Goal: Transaction & Acquisition: Purchase product/service

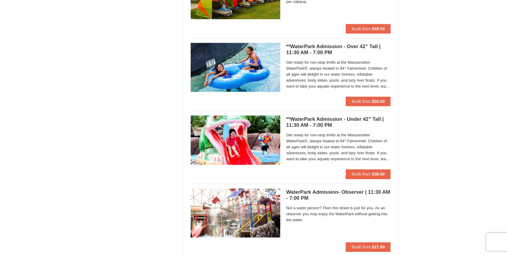
scroll to position [398, 0]
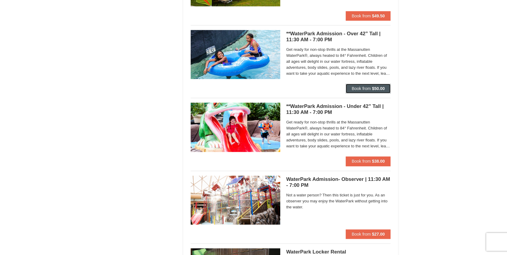
click at [363, 88] on span "Book from" at bounding box center [361, 88] width 19 height 5
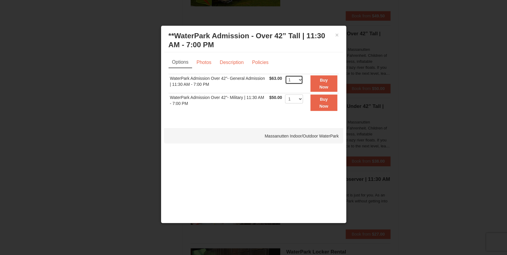
click at [299, 79] on select "1 2 3 4 5 6 7 8 9 10 11 12 13 14 15 16 17 18 19 20 21 22" at bounding box center [294, 79] width 18 height 9
select select "2"
click at [285, 75] on select "1 2 3 4 5 6 7 8 9 10 11 12 13 14 15 16 17 18 19 20 21 22" at bounding box center [294, 79] width 18 height 9
click at [320, 83] on button "Buy Now" at bounding box center [323, 83] width 27 height 16
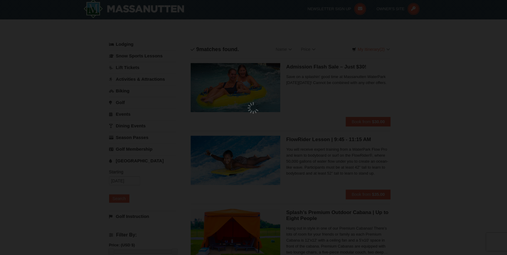
scroll to position [2, 0]
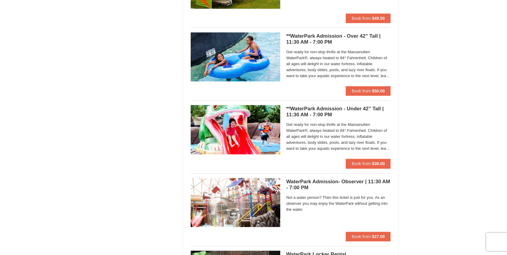
scroll to position [400, 0]
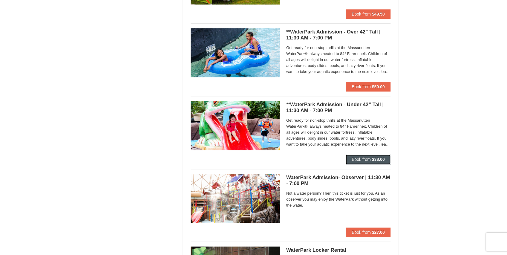
click at [358, 158] on span "Book from" at bounding box center [361, 159] width 19 height 5
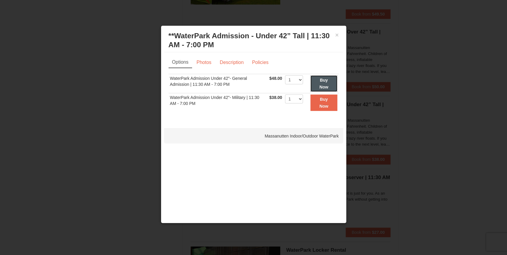
click at [327, 82] on strong "Buy Now" at bounding box center [323, 83] width 9 height 11
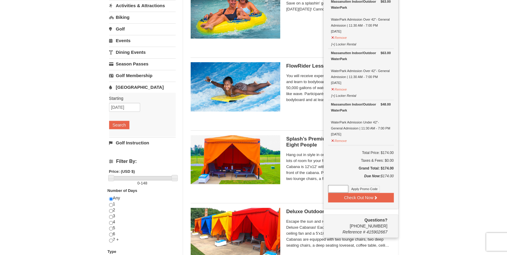
scroll to position [81, 0]
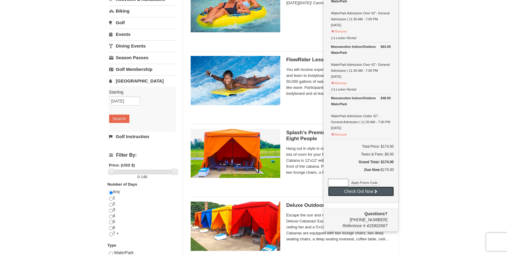
click at [353, 191] on button "Check Out Now" at bounding box center [361, 191] width 66 height 10
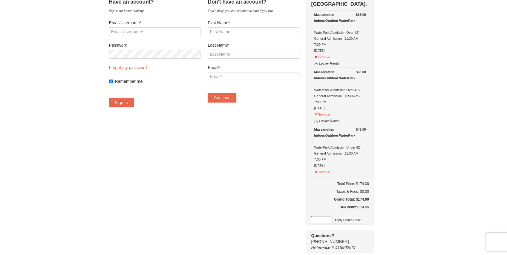
scroll to position [20, 0]
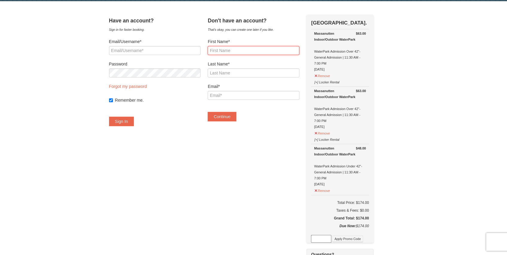
click at [228, 50] on input "First Name*" at bounding box center [253, 50] width 91 height 9
type input "Tom"
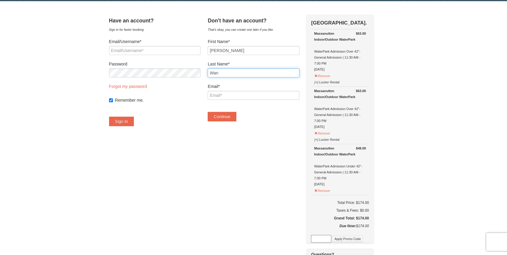
type input "Wan"
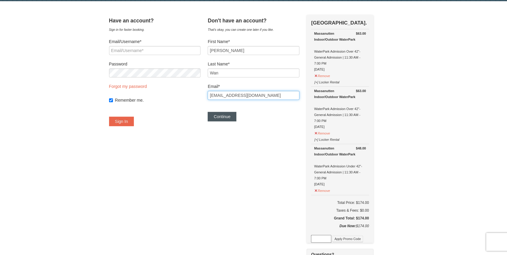
type input "wanyuan19870511@gmail.com"
click at [230, 117] on button "Continue" at bounding box center [222, 117] width 29 height 10
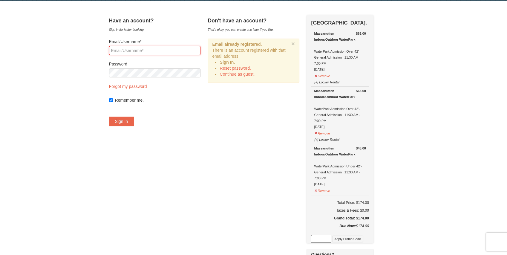
click at [130, 48] on input "Email/Username*" at bounding box center [154, 50] width 91 height 9
type input "wanyuan19870511@gmail.com"
click at [130, 120] on button "Sign In" at bounding box center [121, 122] width 25 height 10
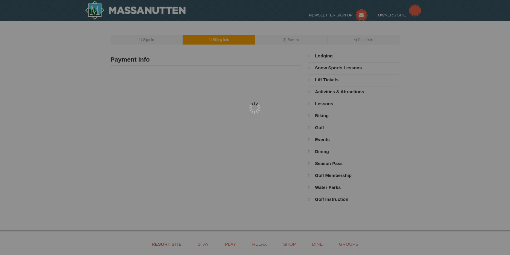
select select "86"
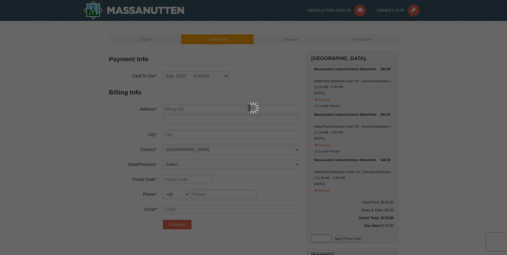
type input "12601 TOLMAN RD"
type input "FAIRFAX"
select select "VA"
type input "22033"
type input "3522835041"
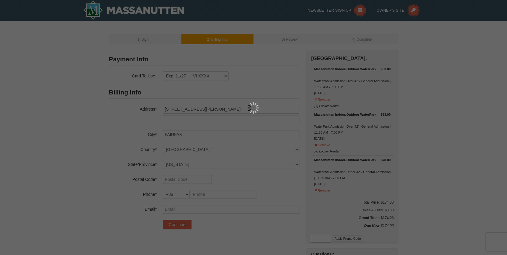
type input "wanyuan19870511@gmail.com"
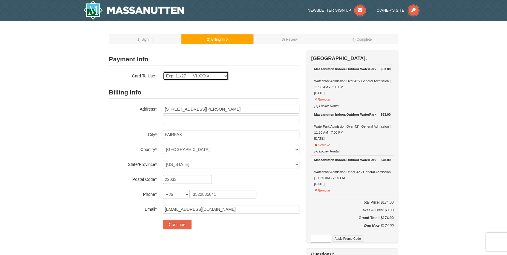
click at [210, 76] on select "Exp: 11/27 VI-XXXX Exp: 11/27 VI-XXXX New Card" at bounding box center [196, 75] width 66 height 9
select select
click at [163, 71] on select "Exp: 11/27 VI-XXXX Exp: 11/27 VI-XXXX New Card" at bounding box center [196, 75] width 66 height 9
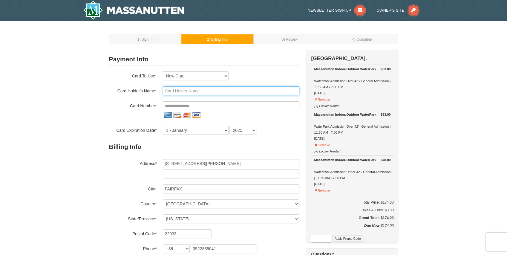
click at [180, 90] on input "text" at bounding box center [231, 90] width 137 height 9
drag, startPoint x: 206, startPoint y: 90, endPoint x: 154, endPoint y: 89, distance: 52.6
click at [154, 89] on div "Card Holder's Name* 4400665397881648" at bounding box center [204, 90] width 190 height 9
type input "4400665397881648"
click at [170, 104] on input "tel" at bounding box center [231, 105] width 137 height 9
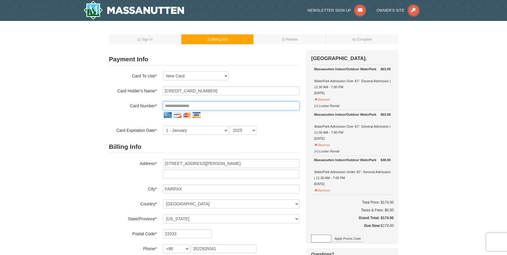
paste input "**********"
type input "**********"
drag, startPoint x: 209, startPoint y: 87, endPoint x: 138, endPoint y: 89, distance: 71.4
click at [138, 89] on div "Card Holder's Name* 4400665397881648" at bounding box center [204, 90] width 190 height 9
type input "Yuan Wan"
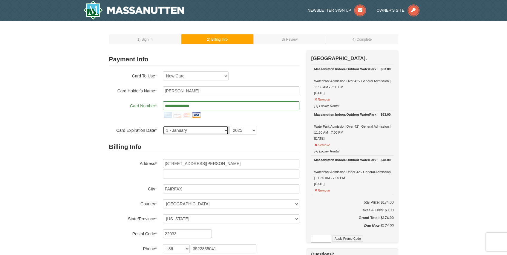
click at [185, 131] on select "1 - January 2 - February 3 - March 4 - April 5 - May 6 - June 7 - July 8 - Augu…" at bounding box center [196, 130] width 66 height 9
select select "11"
click at [163, 126] on select "1 - January 2 - February 3 - March 4 - April 5 - May 6 - June 7 - July 8 - Augu…" at bounding box center [196, 130] width 66 height 9
click at [252, 127] on select "2025 2026 2027 2028 2029 2030 2031 2032 2033 2034" at bounding box center [242, 130] width 27 height 9
select select "2027"
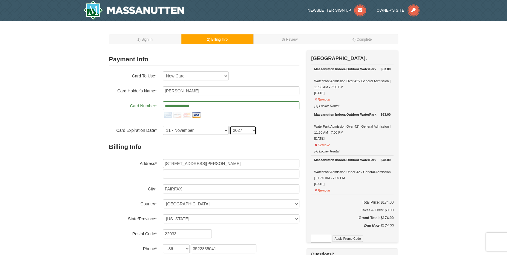
click at [229, 126] on select "2025 2026 2027 2028 2029 2030 2031 2032 2033 2034" at bounding box center [242, 130] width 27 height 9
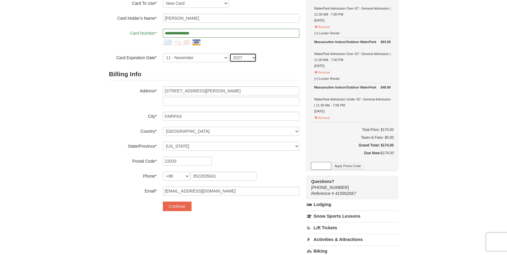
scroll to position [79, 0]
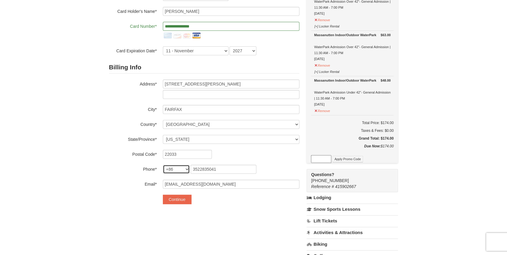
click at [174, 168] on select "+1 +20 +212 +213 +216 +218 +220 +221 +222 +223 +224 +225 +226 +227 +228 +229 +2…" at bounding box center [176, 169] width 27 height 9
click at [163, 165] on select "+1 +20 +212 +213 +216 +218 +220 +221 +222 +223 +224 +225 +226 +227 +228 +229 +2…" at bounding box center [176, 169] width 27 height 9
click at [173, 41] on div "**********" at bounding box center [204, 31] width 190 height 48
drag, startPoint x: 174, startPoint y: 169, endPoint x: 177, endPoint y: 166, distance: 4.0
click at [174, 169] on select "+1 +20 +212 +213 +216 +218 +220 +221 +222 +223 +224 +225 +226 +227 +228 +229 +2…" at bounding box center [176, 169] width 27 height 9
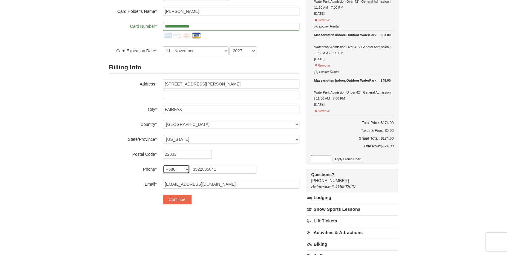
select select "1"
click at [163, 165] on select "+1 +20 +212 +213 +216 +218 +220 +221 +222 +223 +224 +225 +226 +227 +228 +229 +2…" at bounding box center [176, 169] width 27 height 9
click at [235, 155] on div "22033" at bounding box center [231, 154] width 137 height 9
click at [178, 200] on button "Continue" at bounding box center [177, 199] width 29 height 10
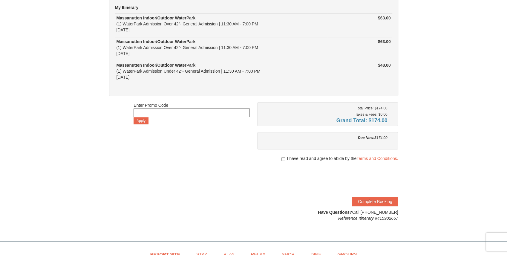
scroll to position [60, 0]
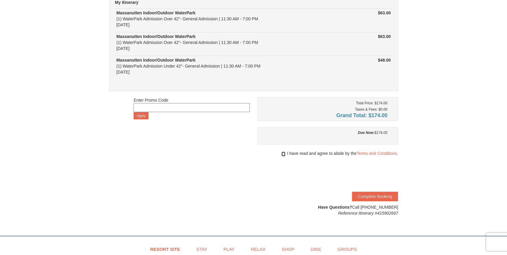
click at [281, 152] on input "checkbox" at bounding box center [283, 153] width 4 height 5
checkbox input "true"
click at [369, 197] on button "Complete Booking" at bounding box center [375, 196] width 46 height 10
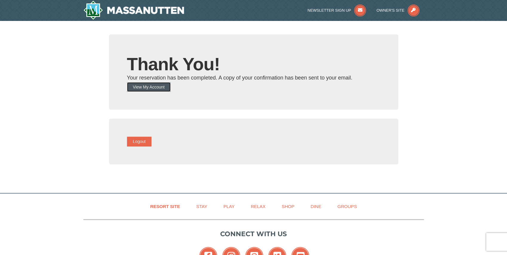
click at [147, 86] on button "View My Account" at bounding box center [149, 87] width 44 height 10
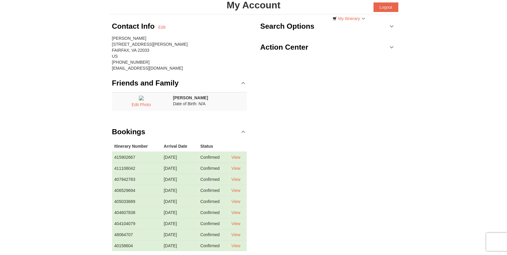
scroll to position [40, 0]
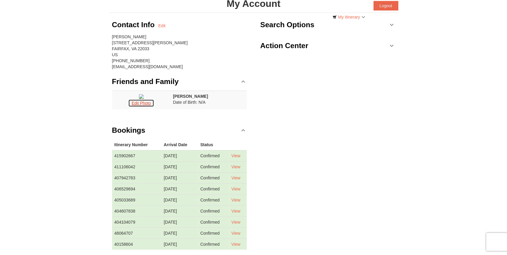
click at [145, 107] on button "Edit Photo" at bounding box center [141, 103] width 26 height 8
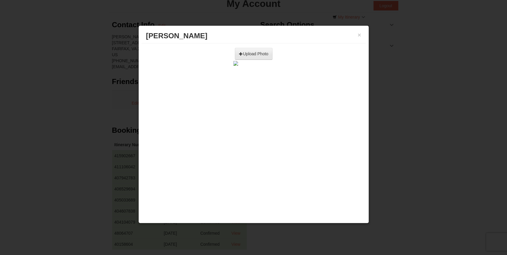
click at [250, 55] on input "file" at bounding box center [188, 51] width 170 height 9
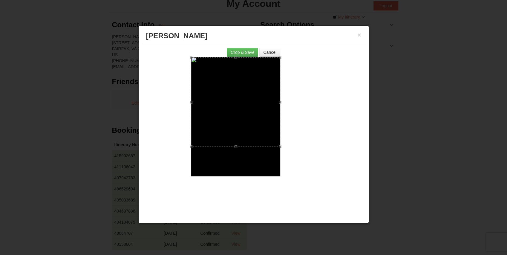
drag, startPoint x: 254, startPoint y: 102, endPoint x: 249, endPoint y: 91, distance: 11.6
click at [249, 91] on div at bounding box center [235, 101] width 89 height 89
click at [240, 53] on button "Crop & Save" at bounding box center [242, 52] width 31 height 9
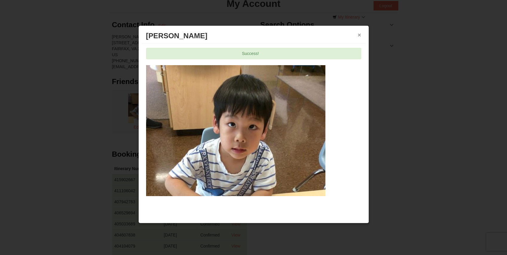
click at [360, 33] on button "×" at bounding box center [360, 35] width 4 height 6
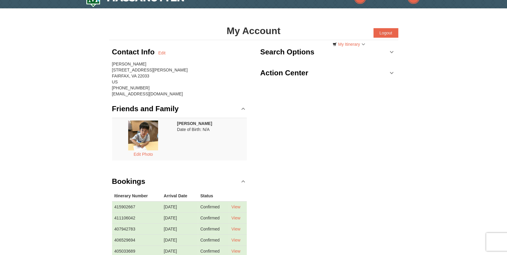
scroll to position [0, 0]
